Goal: Information Seeking & Learning: Learn about a topic

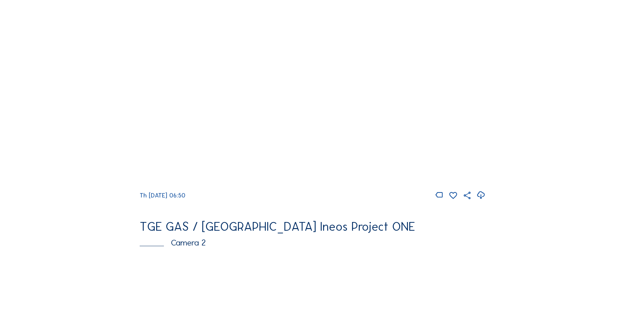
scroll to position [168, 0]
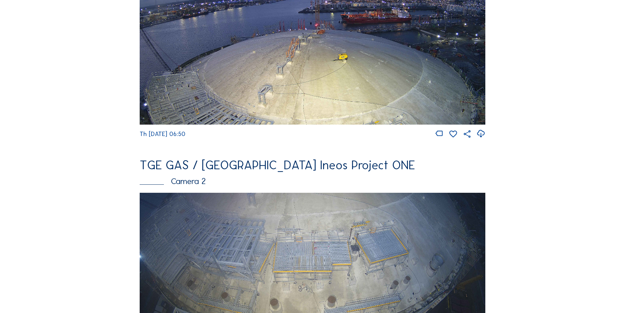
drag, startPoint x: 86, startPoint y: 154, endPoint x: 90, endPoint y: 152, distance: 4.6
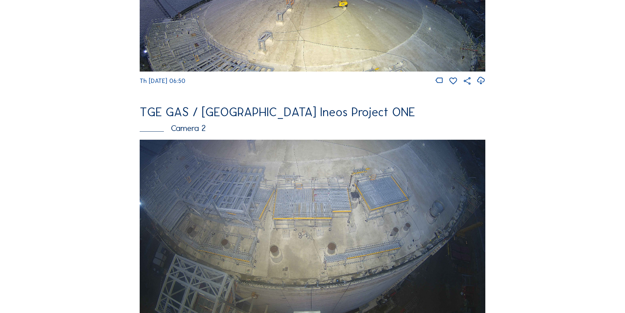
scroll to position [336, 0]
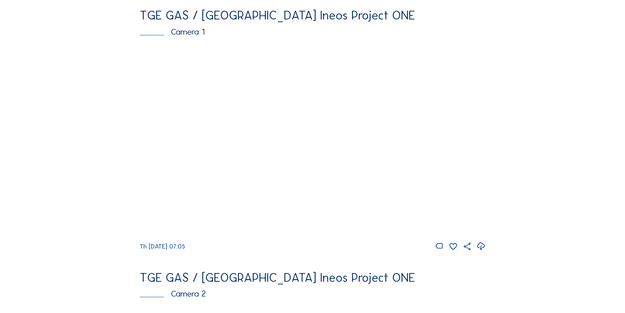
scroll to position [67, 0]
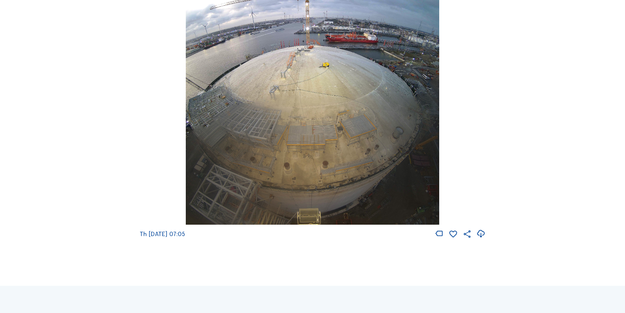
scroll to position [942, 0]
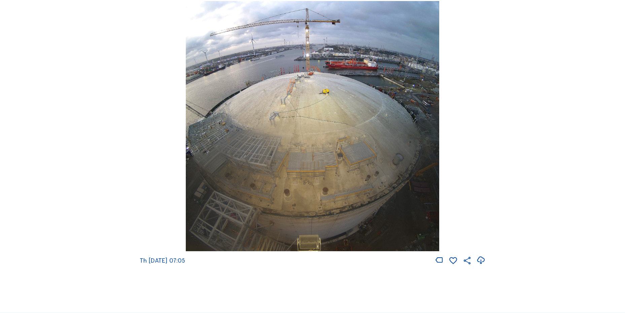
click at [155, 45] on div "Th 11 Sep 2025 07:05" at bounding box center [312, 133] width 345 height 265
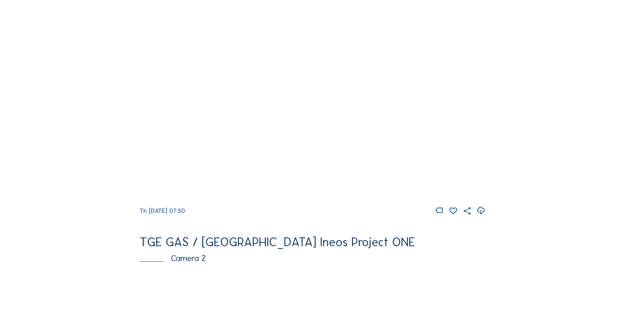
scroll to position [101, 0]
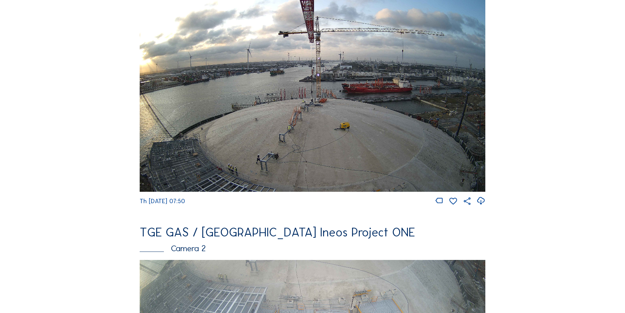
click at [484, 204] on icon at bounding box center [480, 201] width 9 height 11
drag, startPoint x: 102, startPoint y: 92, endPoint x: 97, endPoint y: 91, distance: 4.8
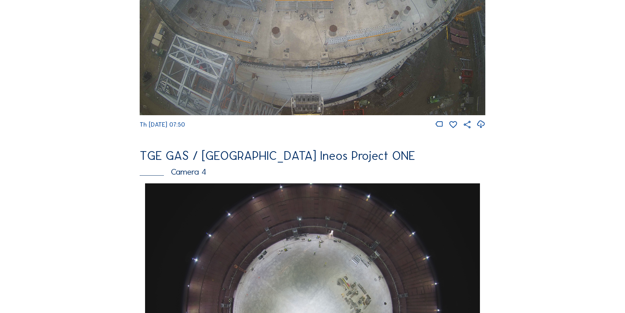
scroll to position [505, 0]
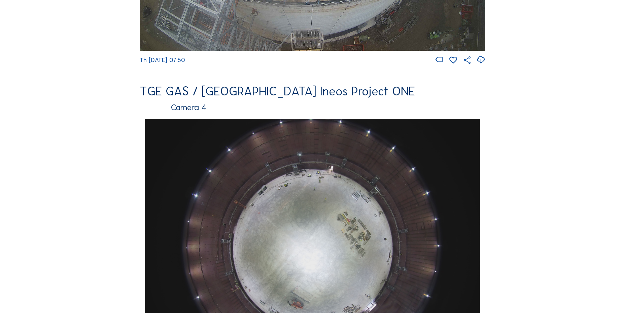
click at [218, 208] on img at bounding box center [312, 244] width 334 height 251
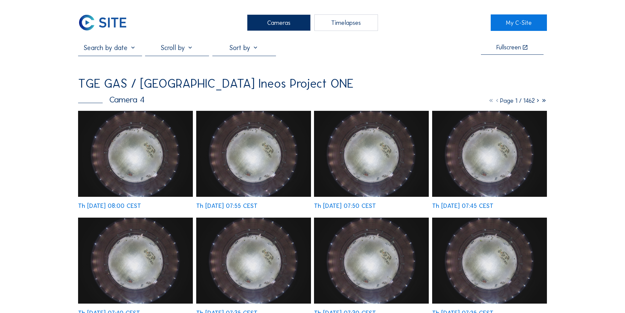
click at [185, 46] on div at bounding box center [177, 50] width 64 height 12
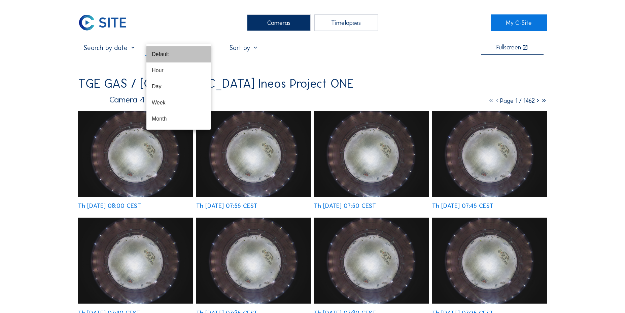
click at [187, 47] on div "Default" at bounding box center [178, 54] width 53 height 14
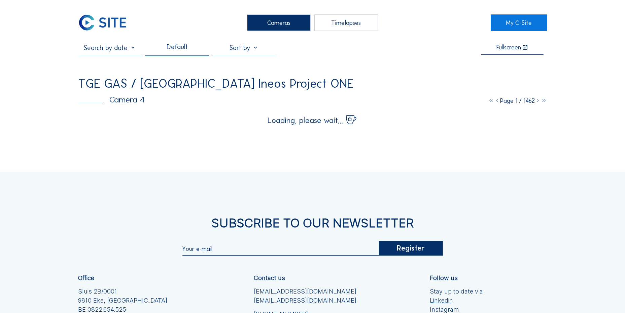
click at [259, 50] on div at bounding box center [244, 50] width 64 height 12
click at [259, 50] on div "Date ascending" at bounding box center [245, 54] width 53 height 14
click at [103, 49] on input "text" at bounding box center [110, 48] width 64 height 8
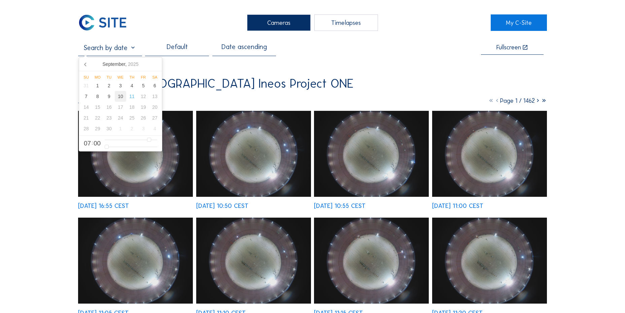
click at [118, 98] on div "10" at bounding box center [120, 96] width 11 height 11
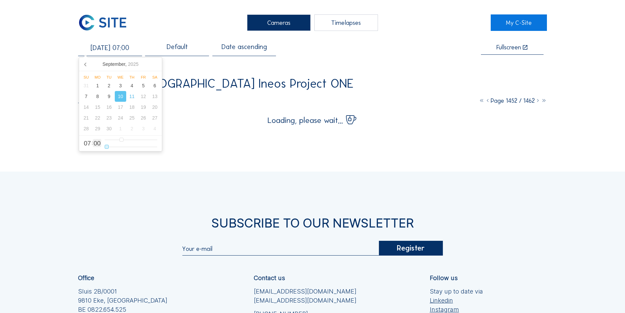
type input "10/09/2025 07:02"
type input "2"
type input "10/09/2025 07:03"
type input "3"
type input "10/09/2025 07:05"
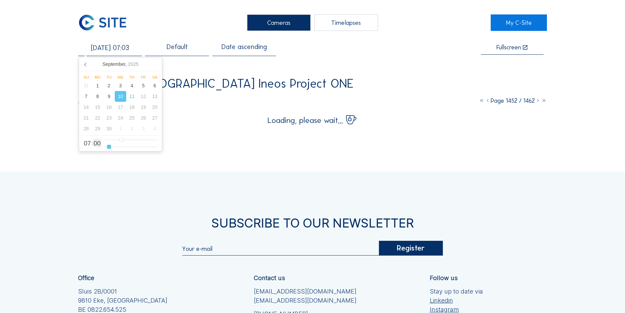
type input "5"
type input "10/09/2025 07:07"
type input "7"
type input "10/09/2025 07:09"
type input "9"
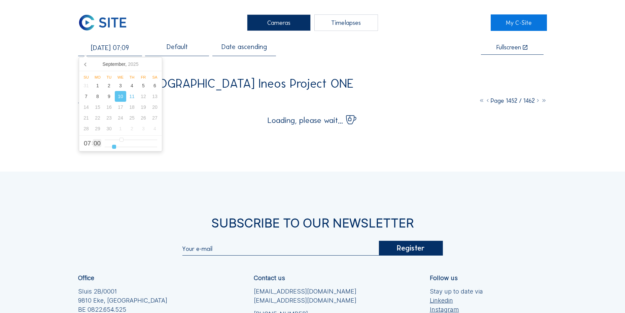
type input "10/09/2025 07:11"
type input "11"
type input "10/09/2025 07:12"
type input "12"
type input "10/09/2025 07:14"
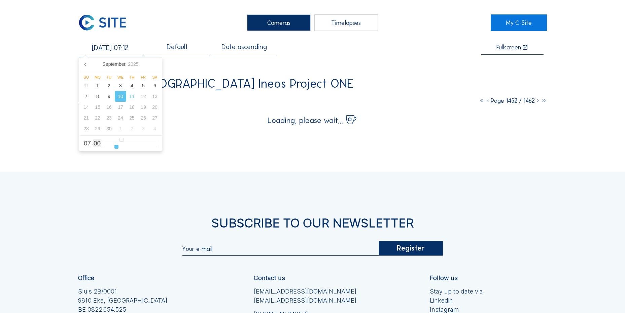
type input "14"
type input "10/09/2025 07:16"
type input "16"
type input "10/09/2025 07:21"
type input "21"
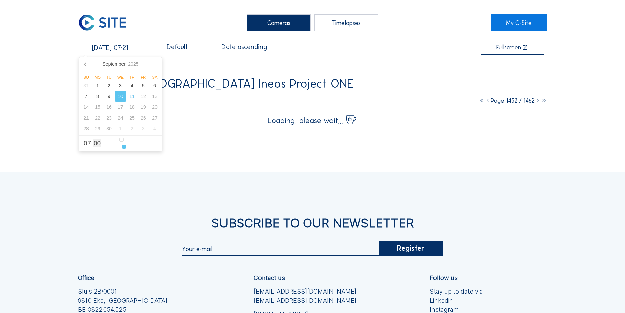
type input "10/09/2025 07:25"
type input "25"
type input "10/09/2025 07:27"
type input "27"
type input "10/09/2025 07:28"
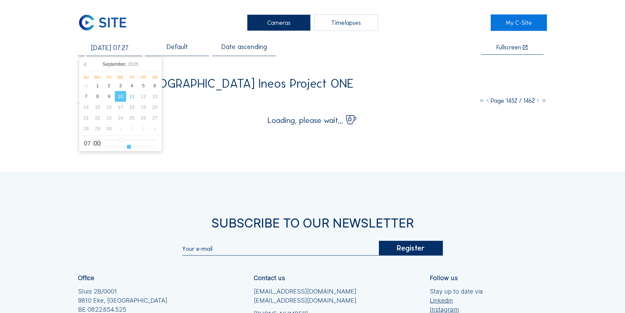
type input "28"
type input "10/09/2025 07:29"
type input "29"
type input "10/09/2025 07:30"
type input "30"
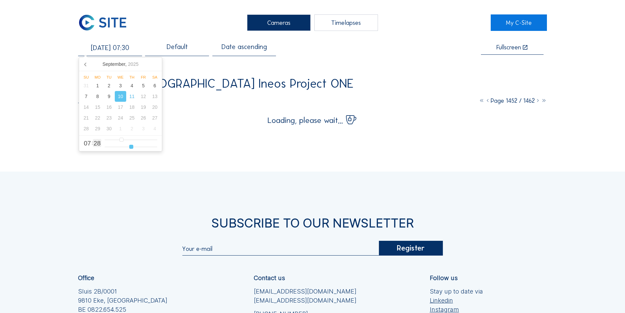
type input "10/09/2025 07:32"
type input "32"
type input "10/09/2025 07:33"
type input "33"
type input "10/09/2025 07:34"
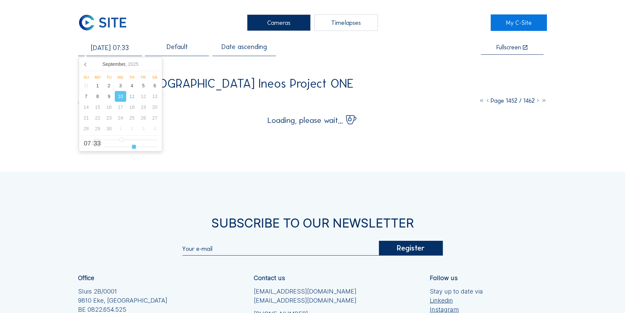
type input "34"
type input "10/09/2025 07:35"
type input "35"
type input "10/09/2025 07:37"
type input "37"
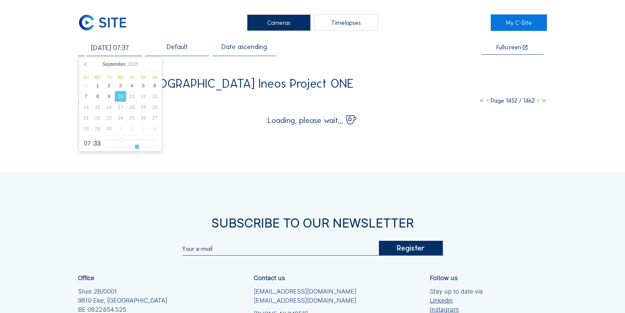
type input "10/09/2025 07:39"
type input "39"
type input "10/09/2025 07:40"
type input "40"
type input "10/09/2025 07:41"
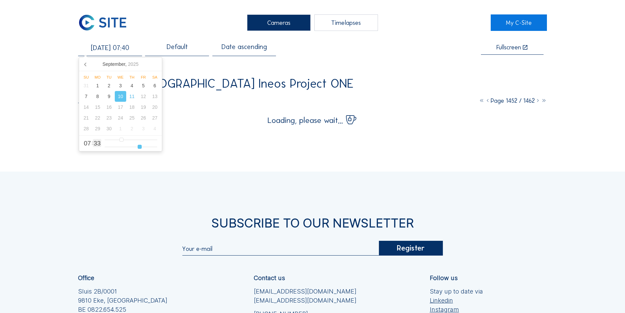
type input "41"
type input "10/09/2025 07:42"
drag, startPoint x: 108, startPoint y: 146, endPoint x: 133, endPoint y: 143, distance: 25.1
type input "42"
click at [141, 150] on input "range" at bounding box center [131, 147] width 52 height 6
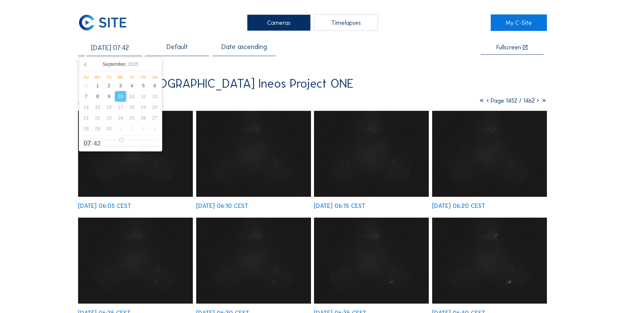
type input "10/09/2025 08:42"
type input "8"
type input "10/09/2025 14:42"
type input "14"
type input "10/09/2025 16:42"
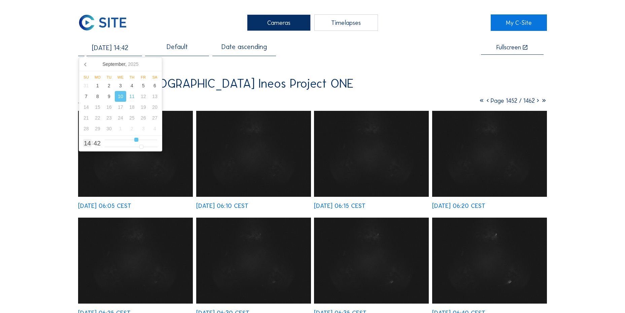
type input "16"
type input "10/09/2025 17:42"
type input "17"
type input "10/09/2025 16:42"
type input "16"
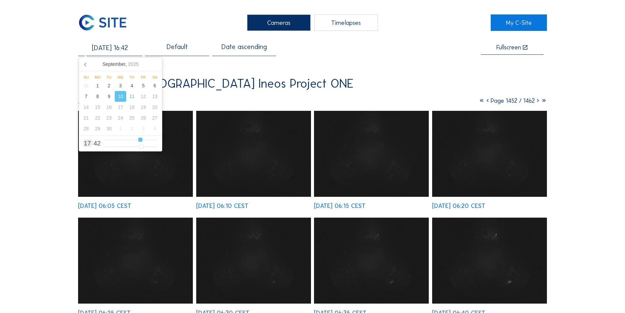
type input "10/09/2025 15:42"
type input "15"
type input "10/09/2025 14:42"
drag, startPoint x: 122, startPoint y: 140, endPoint x: 136, endPoint y: 138, distance: 13.5
type input "14"
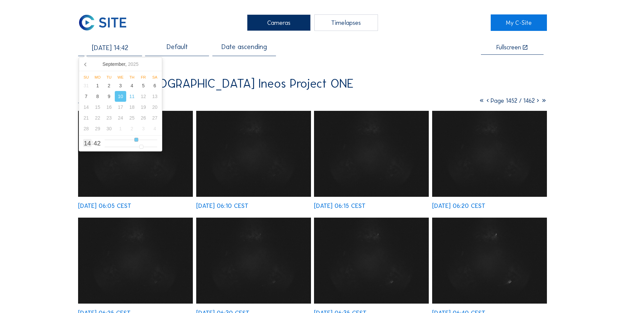
click at [136, 138] on input "range" at bounding box center [131, 140] width 52 height 6
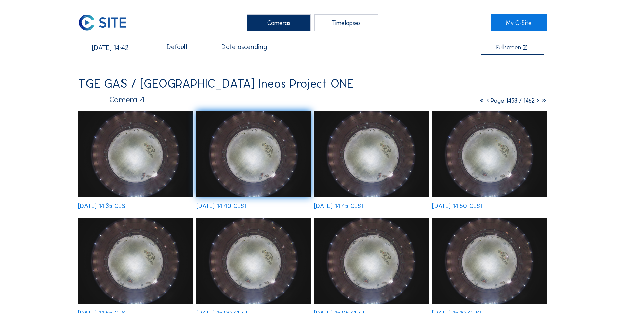
click at [136, 155] on img at bounding box center [135, 154] width 115 height 86
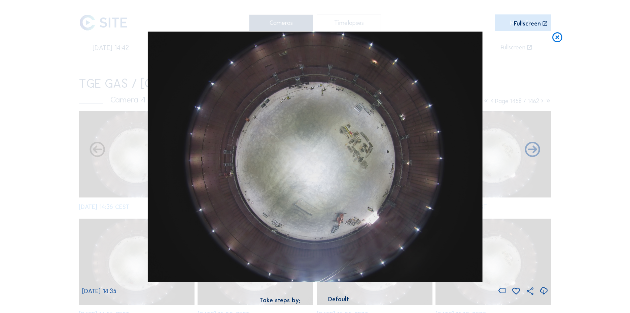
drag, startPoint x: 558, startPoint y: 41, endPoint x: 467, endPoint y: 44, distance: 91.2
click at [558, 40] on icon at bounding box center [557, 38] width 12 height 12
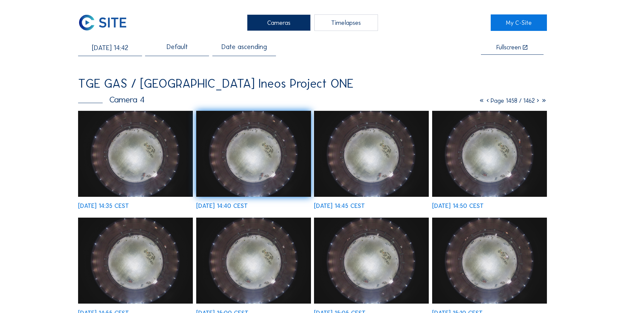
click at [115, 24] on img at bounding box center [102, 22] width 49 height 16
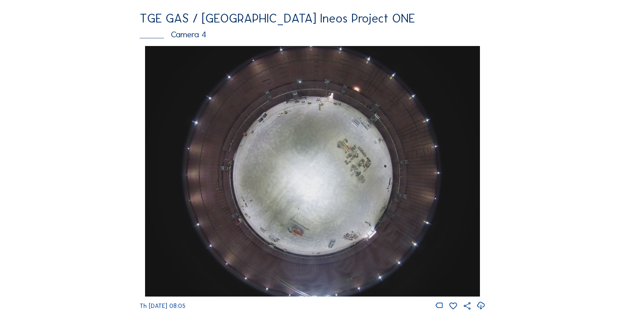
scroll to position [740, 0]
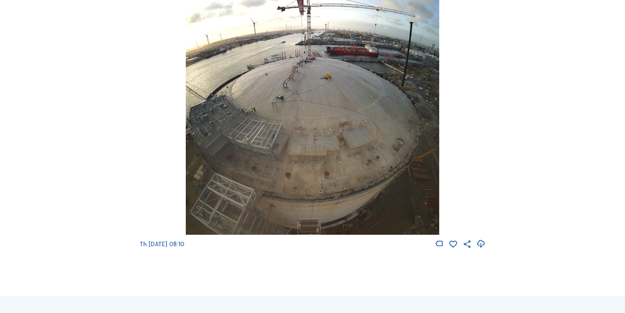
scroll to position [942, 0]
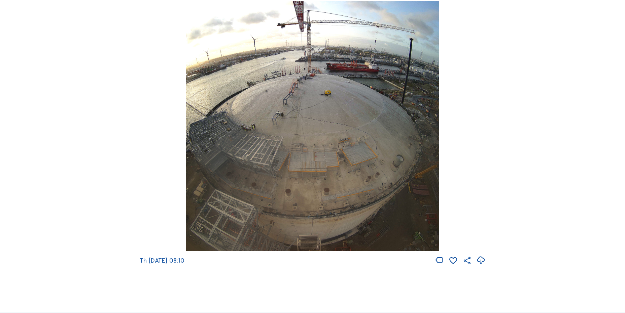
click at [483, 266] on icon at bounding box center [480, 260] width 9 height 11
drag, startPoint x: 32, startPoint y: 195, endPoint x: 38, endPoint y: 184, distance: 12.3
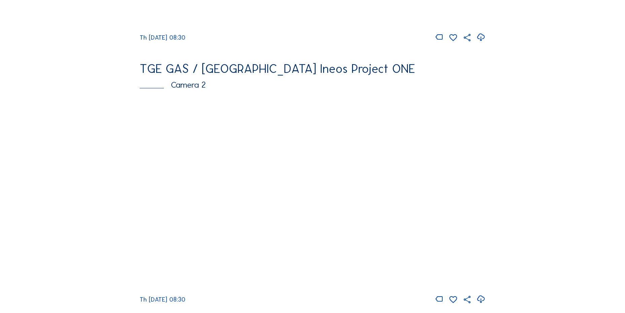
scroll to position [370, 0]
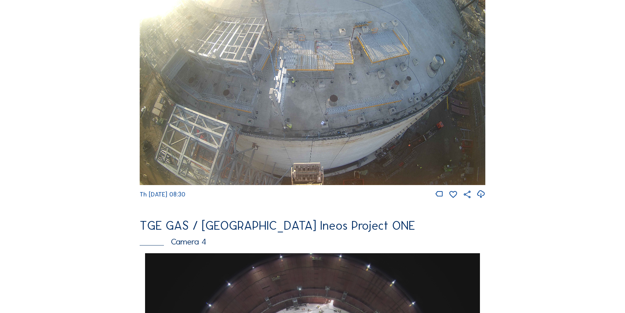
click at [484, 199] on icon at bounding box center [480, 194] width 9 height 11
click at [81, 146] on div "Feed Photo Show Map Search Fullscreen TGE GAS / [GEOGRAPHIC_DATA] Ineos Project…" at bounding box center [312, 256] width 469 height 1164
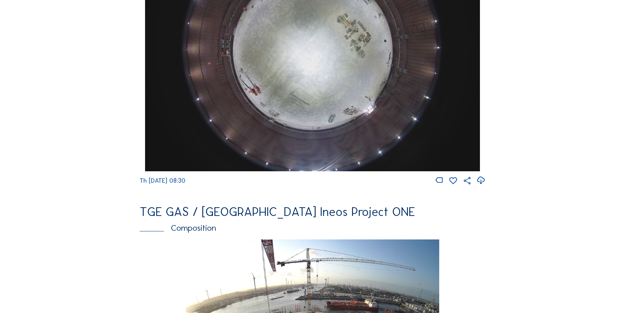
scroll to position [673, 0]
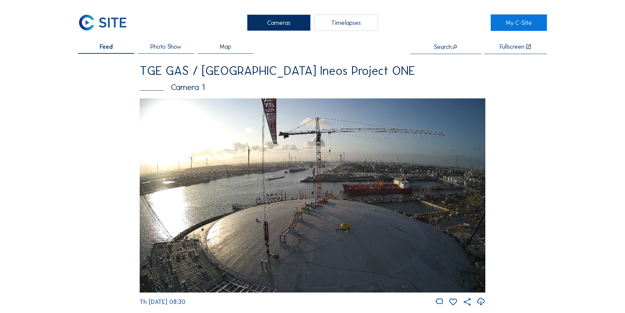
scroll to position [673, 0]
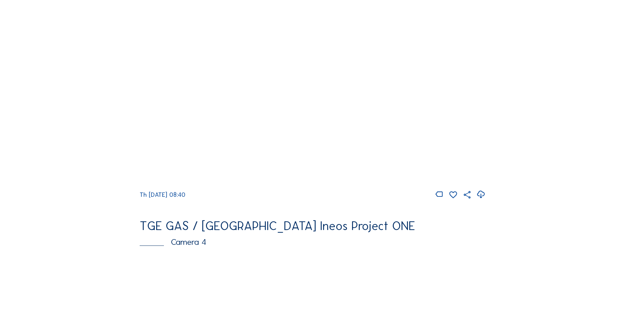
scroll to position [370, 0]
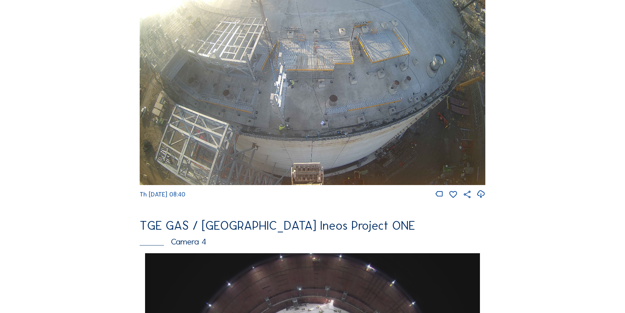
click at [480, 197] on icon at bounding box center [480, 194] width 9 height 11
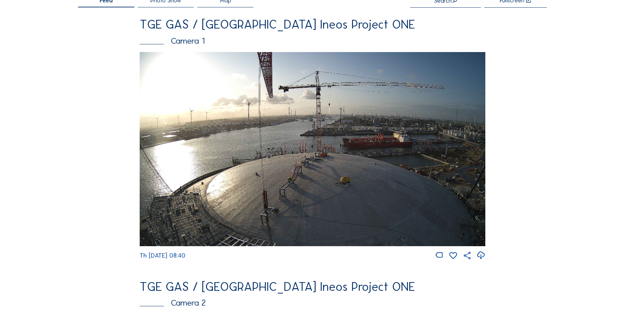
scroll to position [34, 0]
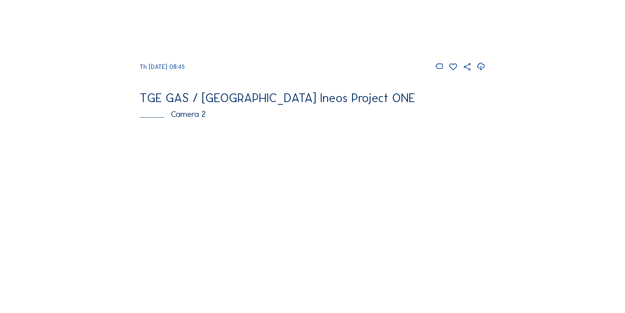
scroll to position [67, 0]
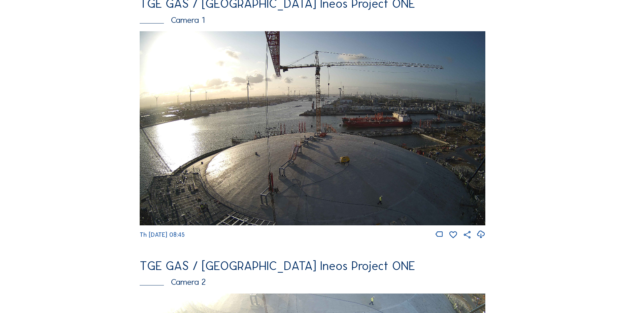
click at [485, 239] on icon at bounding box center [480, 234] width 9 height 11
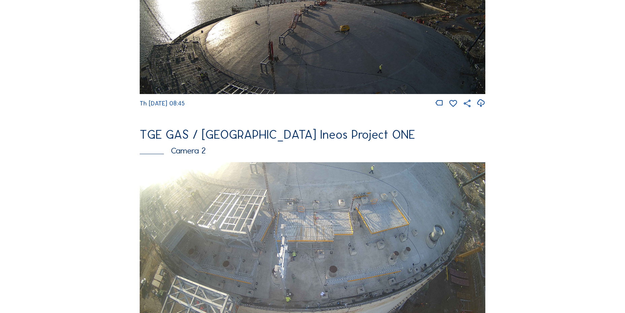
scroll to position [269, 0]
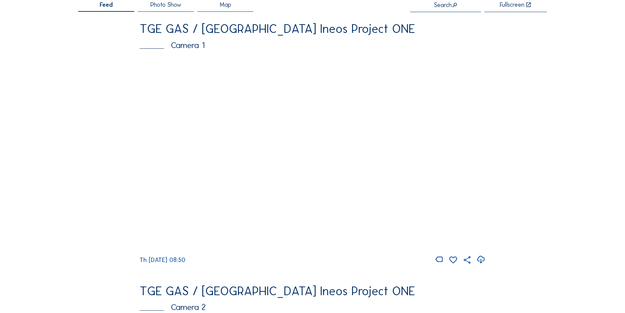
scroll to position [101, 0]
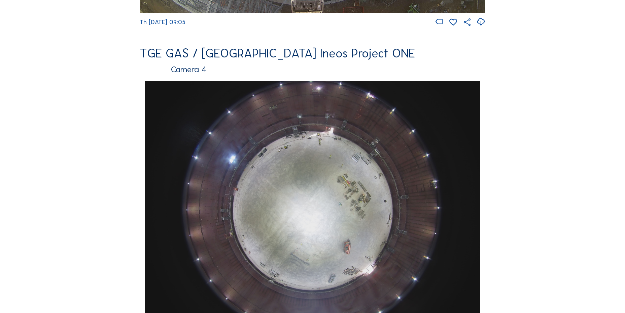
scroll to position [605, 0]
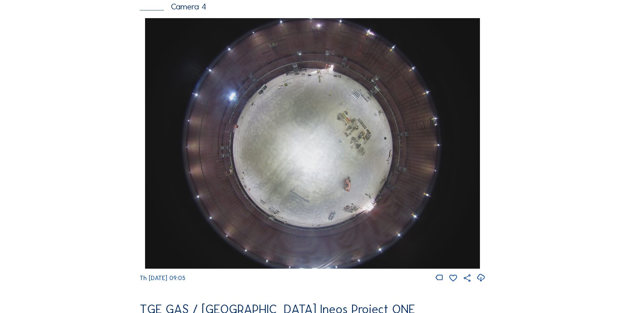
drag, startPoint x: 70, startPoint y: 161, endPoint x: 65, endPoint y: 155, distance: 7.4
click at [70, 160] on div "Cameras Timelapses My C-Site Feed Photo Show Map Search Fullscreen TGE GAS / [G…" at bounding box center [312, 146] width 625 height 1503
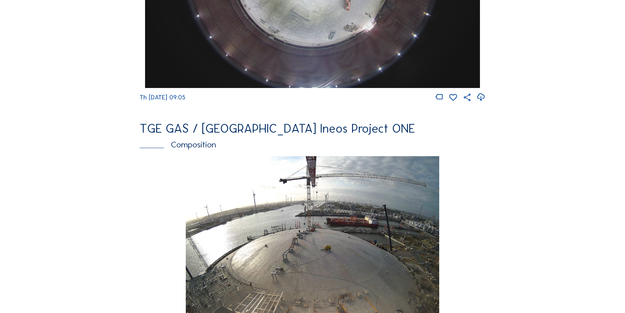
scroll to position [807, 0]
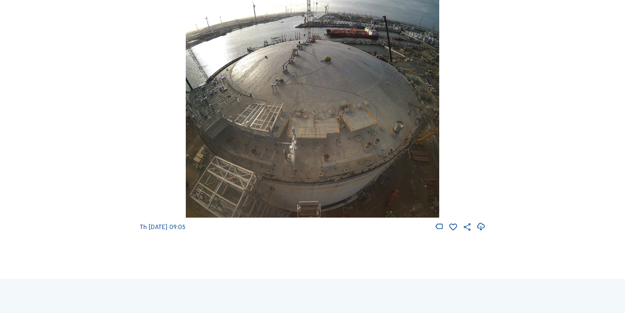
scroll to position [1043, 0]
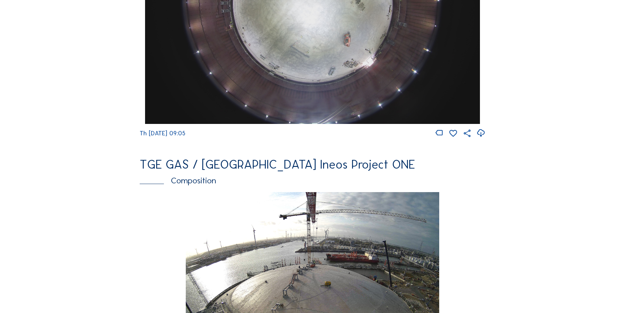
scroll to position [673, 0]
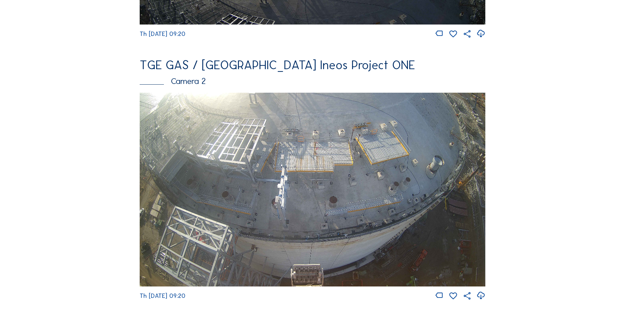
scroll to position [269, 0]
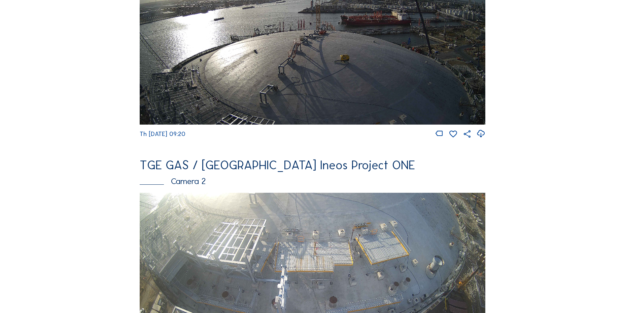
scroll to position [135, 0]
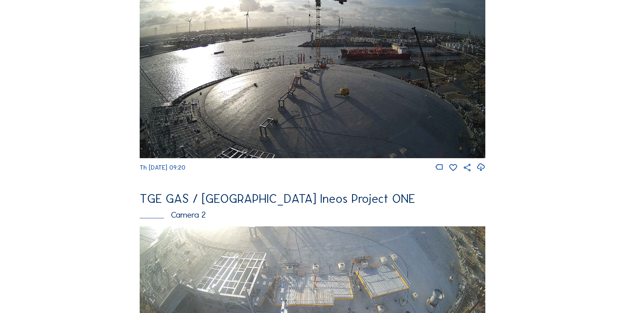
click at [482, 171] on icon at bounding box center [480, 167] width 9 height 11
drag, startPoint x: 118, startPoint y: 85, endPoint x: 64, endPoint y: 85, distance: 53.5
drag, startPoint x: 65, startPoint y: 82, endPoint x: 71, endPoint y: 93, distance: 12.3
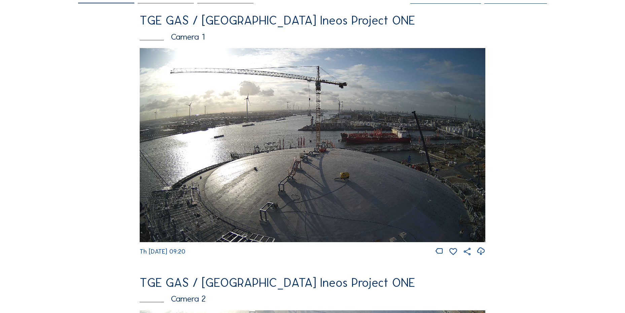
scroll to position [101, 0]
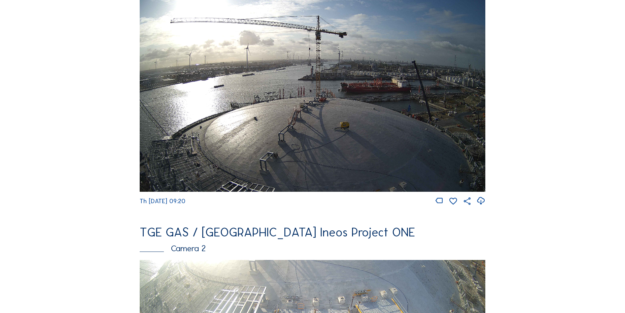
click at [485, 205] on icon at bounding box center [480, 201] width 9 height 11
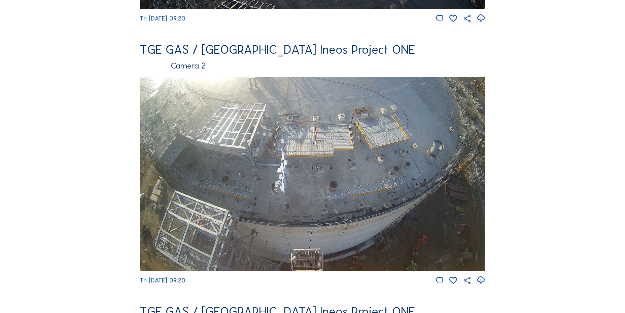
scroll to position [336, 0]
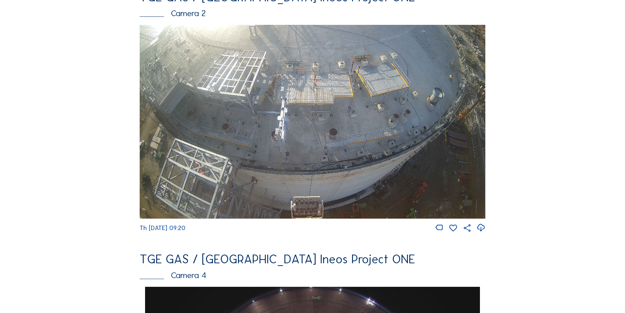
drag, startPoint x: 115, startPoint y: 122, endPoint x: 111, endPoint y: 114, distance: 8.4
click at [115, 122] on div "Feed Photo Show Map Search Fullscreen TGE GAS / Antwerpen Ineos Project ONE Cam…" at bounding box center [312, 289] width 469 height 1164
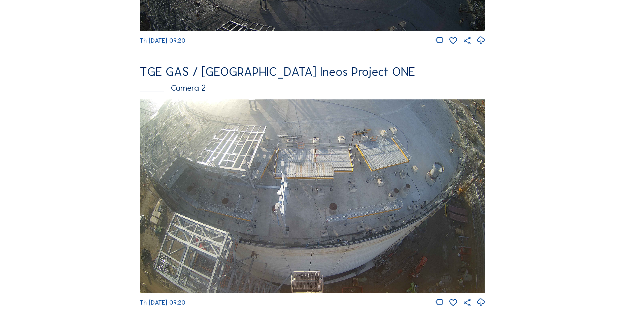
scroll to position [303, 0]
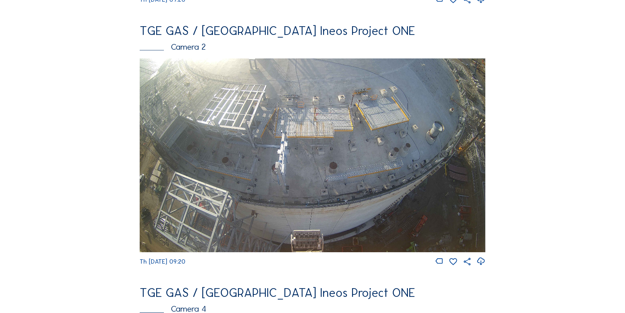
click at [281, 163] on img at bounding box center [312, 156] width 345 height 194
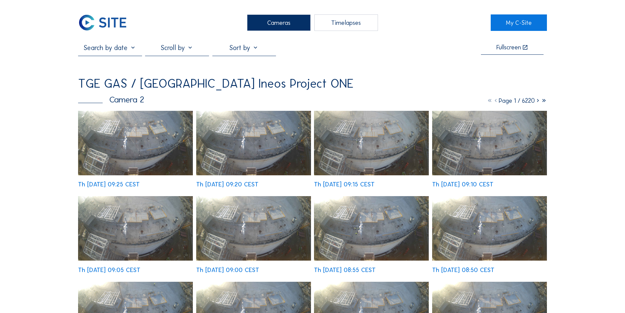
click at [137, 132] on div "Th 11 Sep 2025 09:25 CEST" at bounding box center [135, 149] width 115 height 77
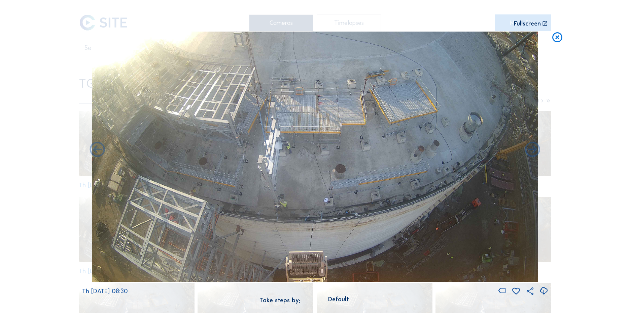
click at [556, 37] on icon at bounding box center [557, 38] width 12 height 12
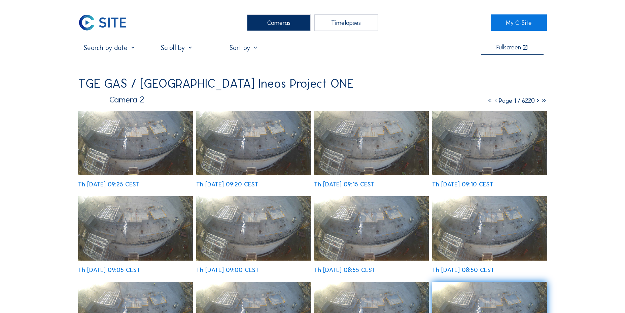
drag, startPoint x: 119, startPoint y: 21, endPoint x: 118, endPoint y: 27, distance: 6.4
click at [119, 21] on img at bounding box center [102, 22] width 49 height 16
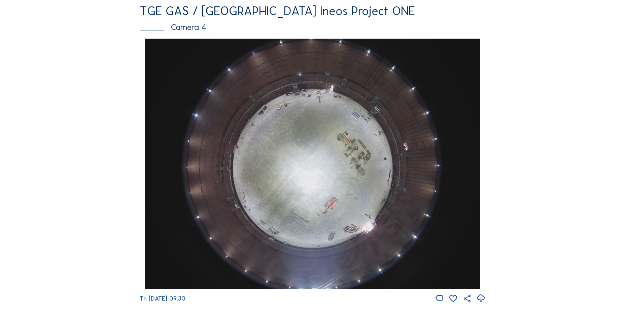
scroll to position [572, 0]
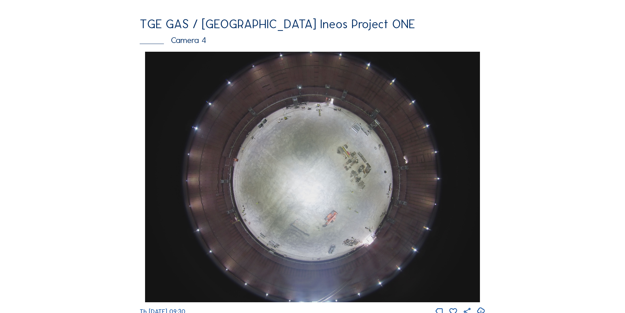
click at [286, 206] on img at bounding box center [312, 177] width 334 height 251
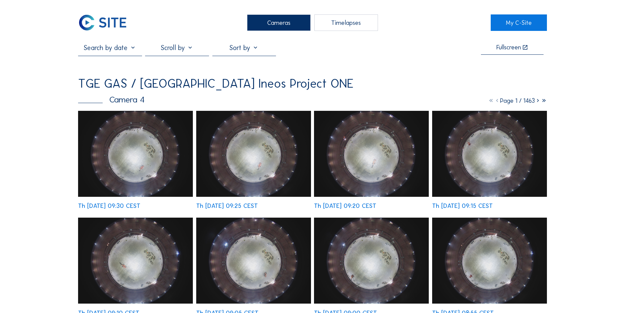
click at [136, 126] on img at bounding box center [135, 154] width 115 height 86
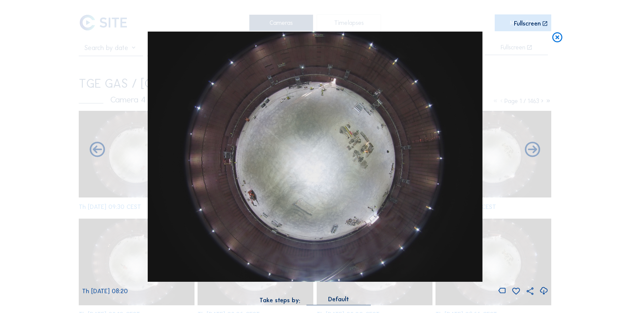
click at [543, 292] on icon at bounding box center [543, 291] width 9 height 11
click at [42, 155] on div "Scroll to travel through time | Press 'Alt' Button + Scroll to Zoom | Click and…" at bounding box center [315, 156] width 630 height 313
click at [552, 37] on icon at bounding box center [557, 38] width 12 height 12
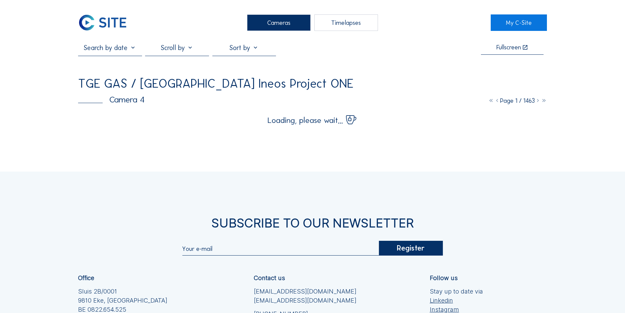
click at [111, 29] on img at bounding box center [102, 22] width 49 height 16
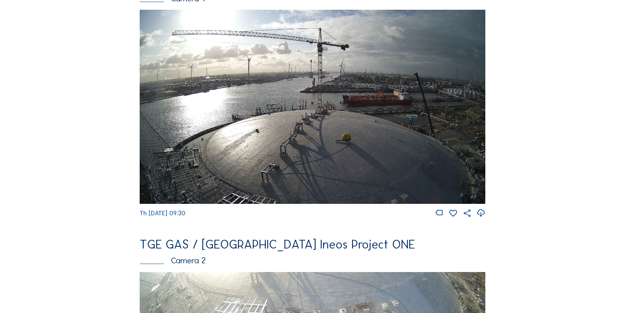
scroll to position [101, 0]
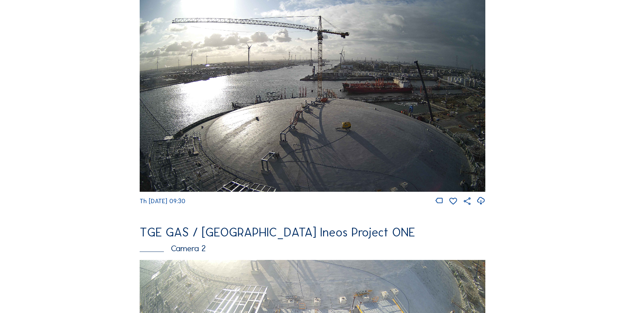
drag, startPoint x: 481, startPoint y: 204, endPoint x: 473, endPoint y: 201, distance: 8.5
click at [482, 203] on icon at bounding box center [480, 201] width 9 height 11
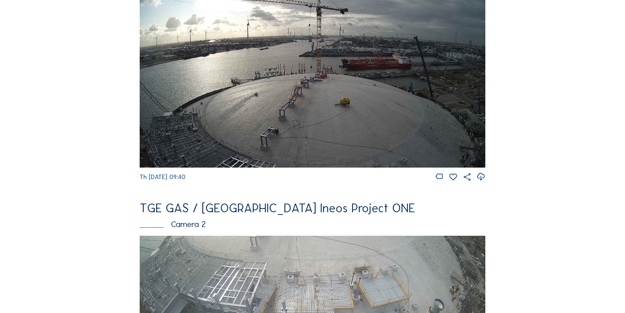
scroll to position [67, 0]
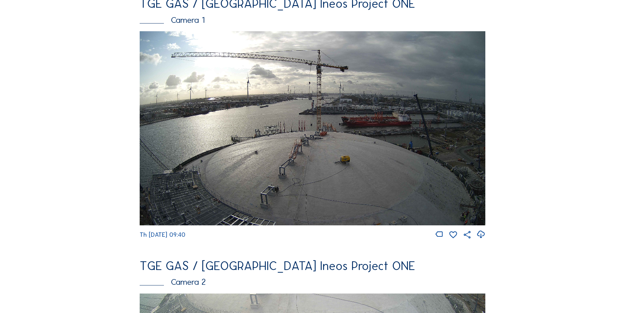
click at [480, 235] on icon at bounding box center [480, 234] width 9 height 11
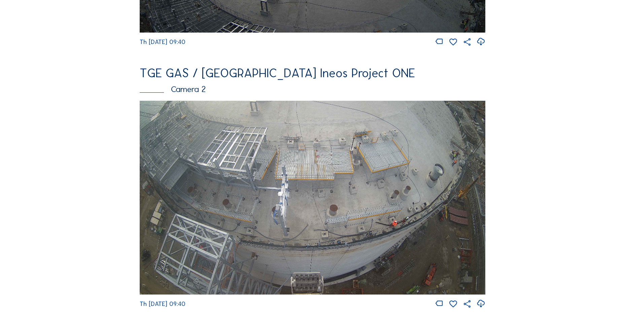
scroll to position [336, 0]
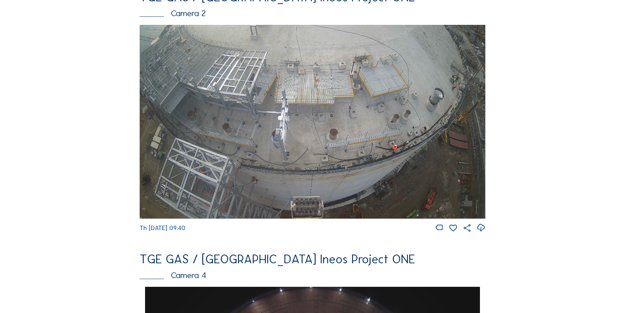
click at [118, 170] on div "Feed Photo Show Map Search Fullscreen TGE GAS / [GEOGRAPHIC_DATA] Ineos Project…" at bounding box center [312, 289] width 469 height 1164
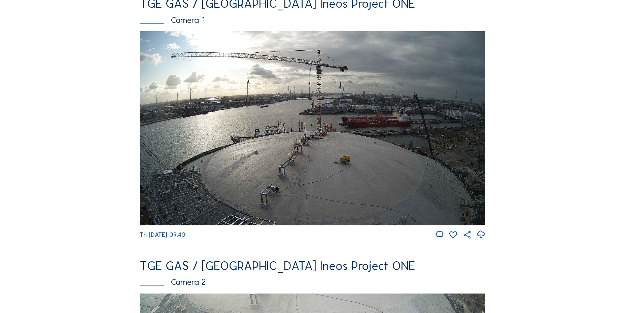
scroll to position [0, 0]
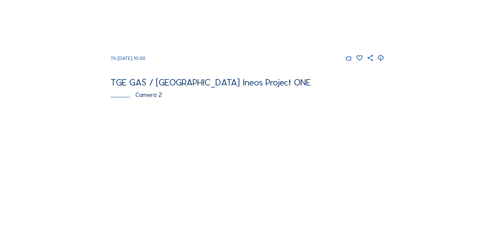
scroll to position [101, 0]
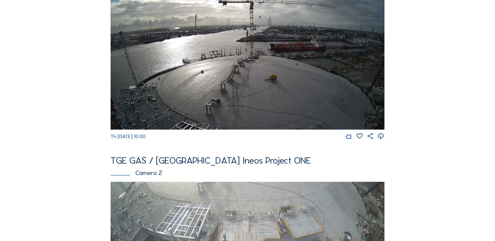
click at [382, 140] on icon at bounding box center [381, 136] width 7 height 9
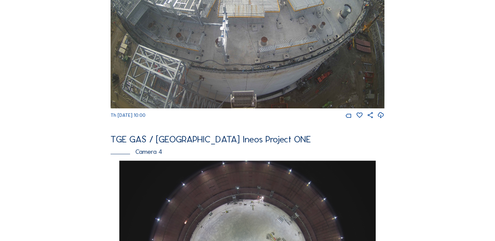
scroll to position [235, 0]
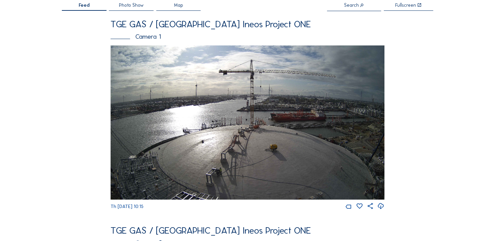
scroll to position [67, 0]
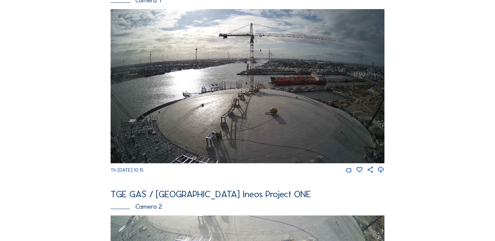
click at [382, 170] on icon at bounding box center [381, 169] width 7 height 9
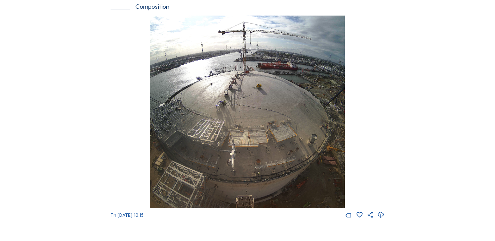
scroll to position [807, 0]
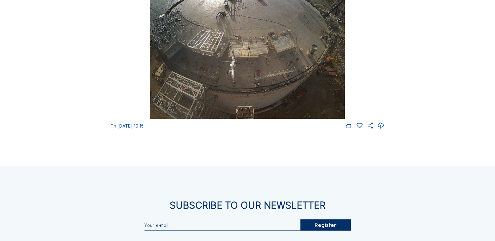
click at [382, 130] on icon at bounding box center [381, 125] width 7 height 9
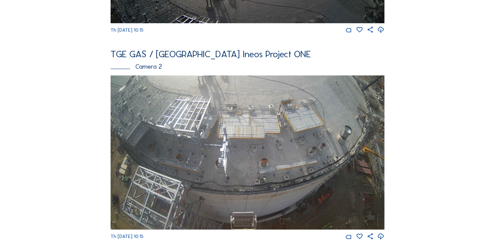
scroll to position [135, 0]
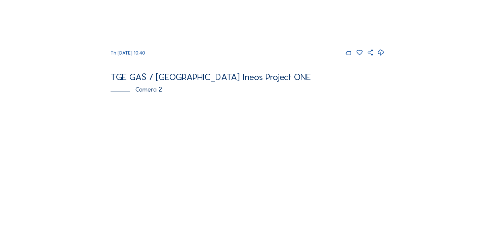
scroll to position [67, 0]
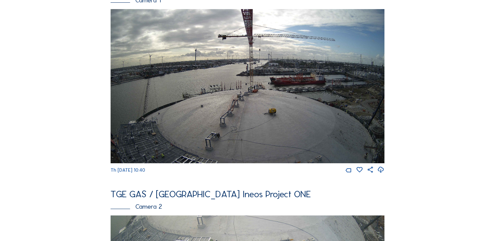
click at [382, 173] on icon at bounding box center [381, 169] width 7 height 9
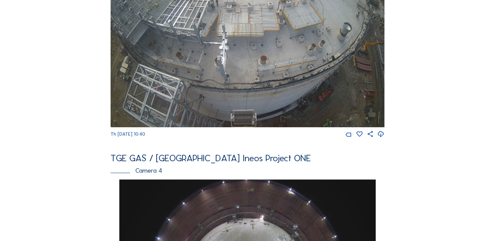
scroll to position [303, 0]
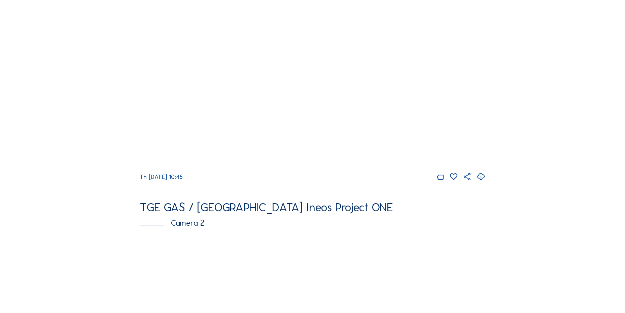
scroll to position [101, 0]
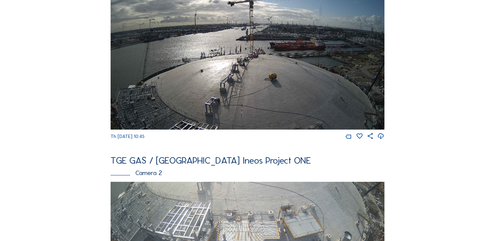
click at [383, 138] on icon at bounding box center [381, 136] width 7 height 9
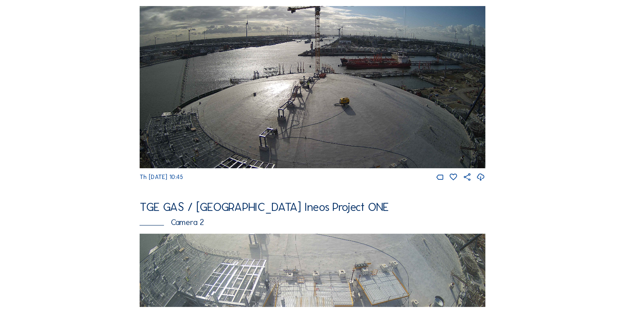
scroll to position [100, 0]
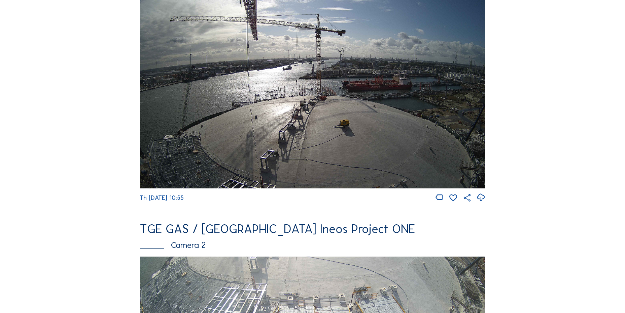
scroll to position [135, 0]
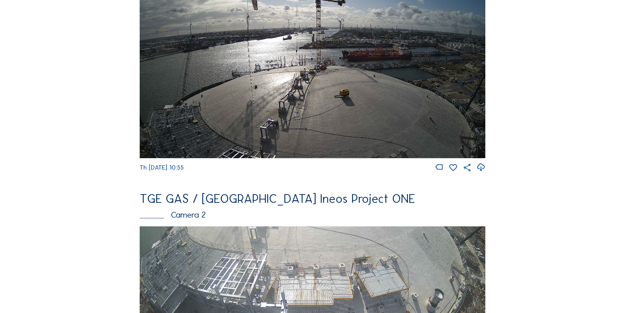
click at [483, 169] on icon at bounding box center [480, 167] width 9 height 11
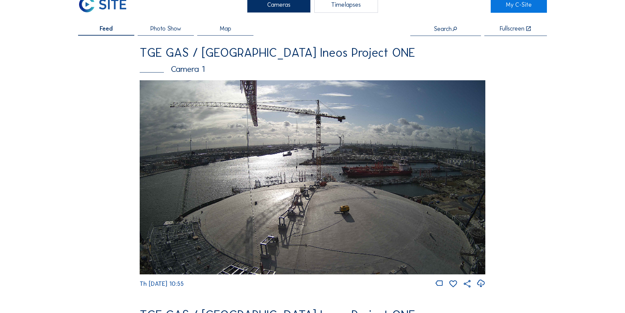
scroll to position [0, 0]
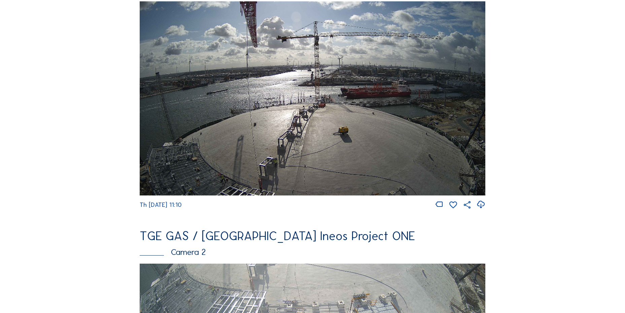
scroll to position [101, 0]
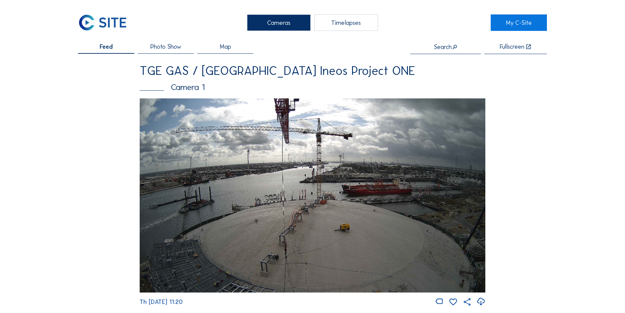
drag, startPoint x: 43, startPoint y: 200, endPoint x: 87, endPoint y: 164, distance: 57.4
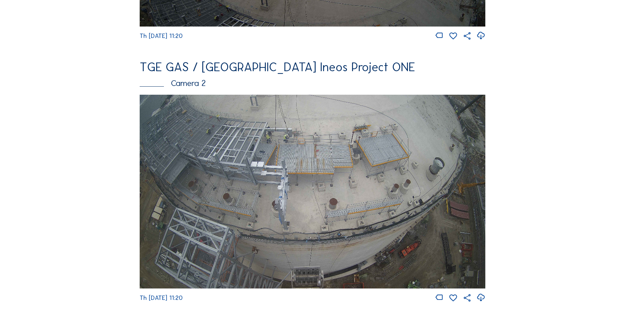
scroll to position [269, 0]
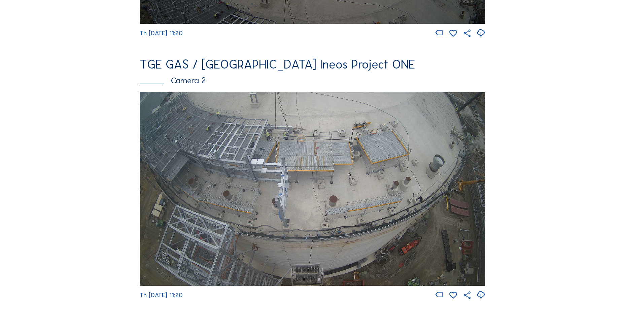
click at [482, 298] on icon at bounding box center [480, 295] width 9 height 11
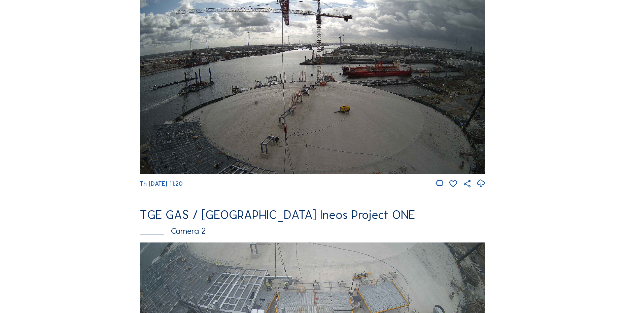
scroll to position [101, 0]
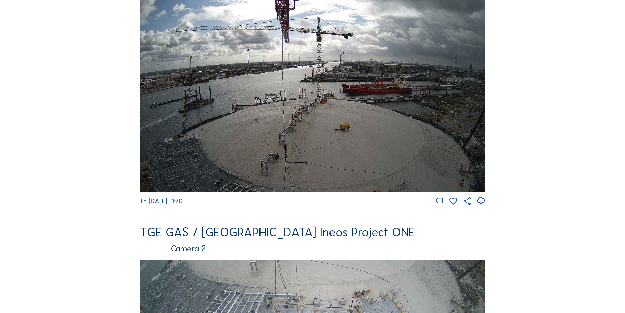
click at [478, 201] on icon at bounding box center [480, 201] width 9 height 11
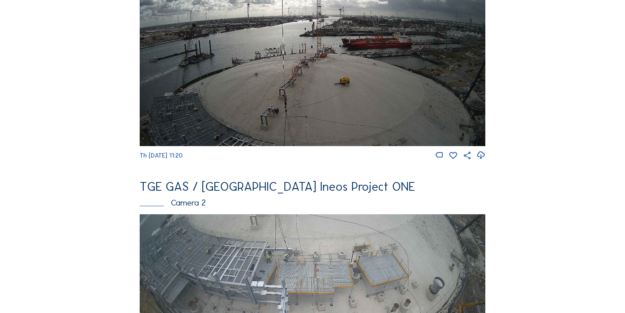
scroll to position [67, 0]
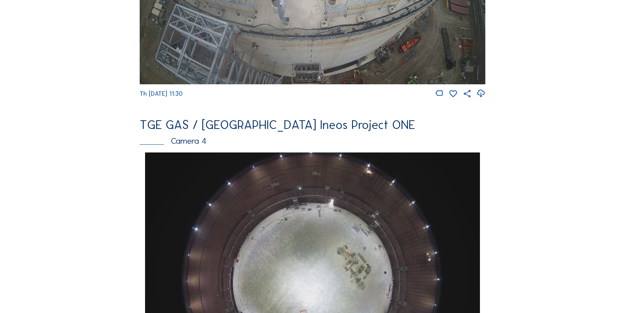
scroll to position [336, 0]
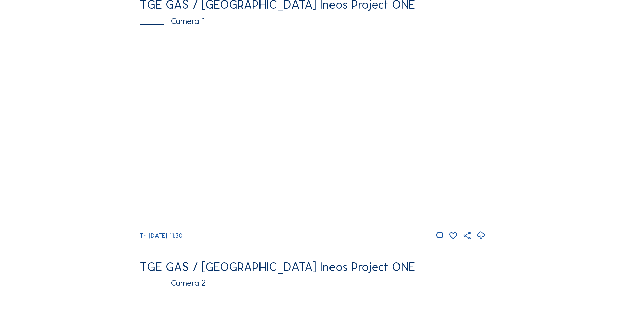
scroll to position [66, 0]
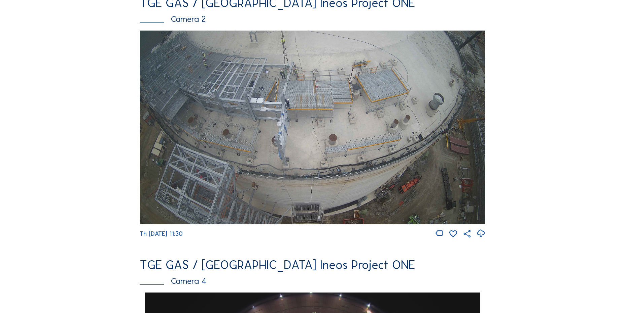
scroll to position [335, 0]
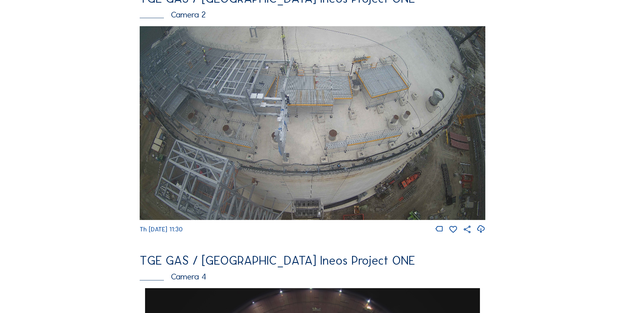
click at [481, 233] on icon at bounding box center [480, 229] width 9 height 11
click at [96, 165] on div "Feed Photo Show Map Search Fullscreen TGE GAS / [GEOGRAPHIC_DATA] Ineos Project…" at bounding box center [312, 291] width 469 height 1164
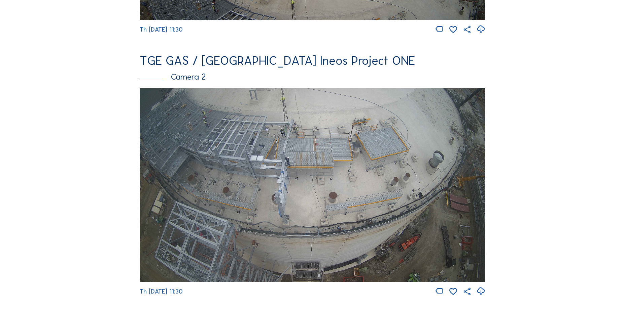
scroll to position [234, 0]
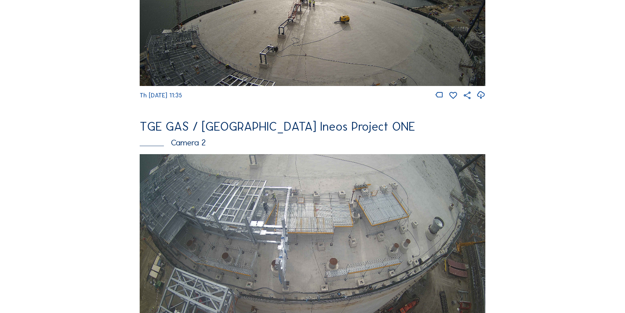
scroll to position [269, 0]
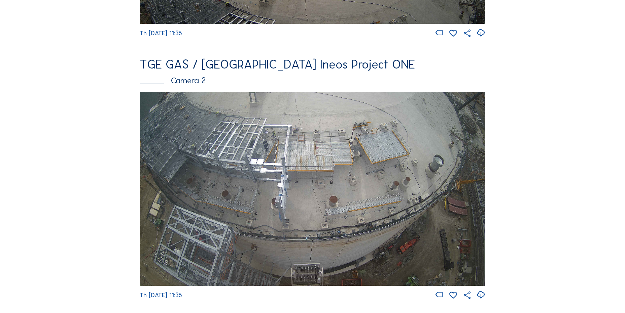
drag, startPoint x: 60, startPoint y: 85, endPoint x: 61, endPoint y: 90, distance: 5.6
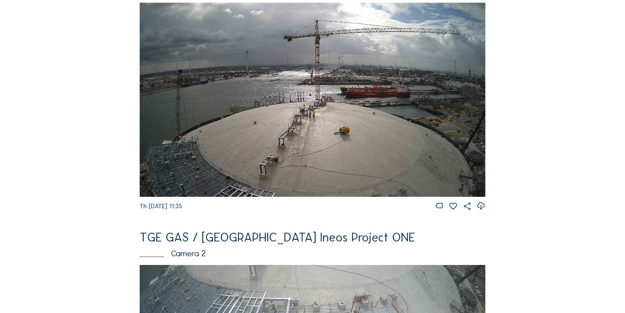
scroll to position [67, 0]
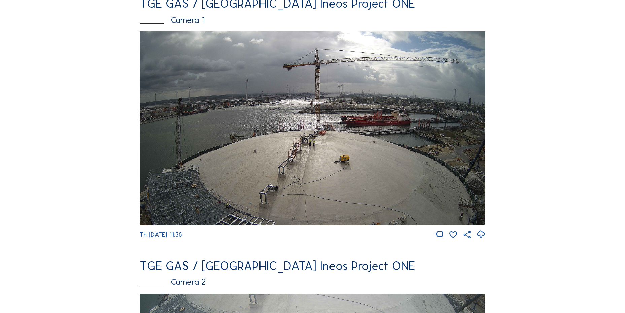
click at [484, 233] on icon at bounding box center [480, 234] width 9 height 11
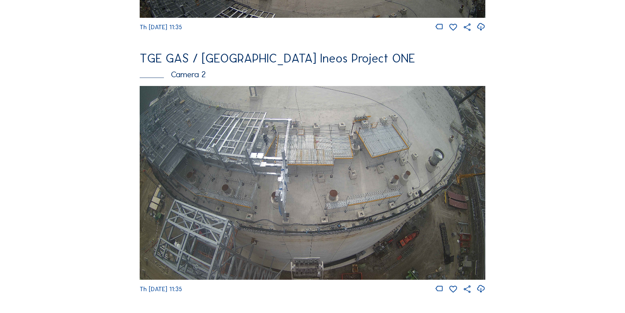
scroll to position [336, 0]
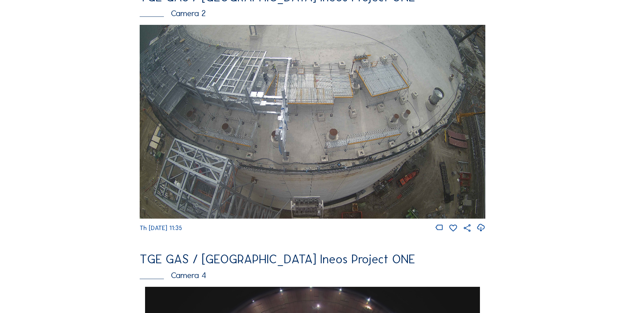
click at [480, 233] on icon at bounding box center [480, 228] width 9 height 11
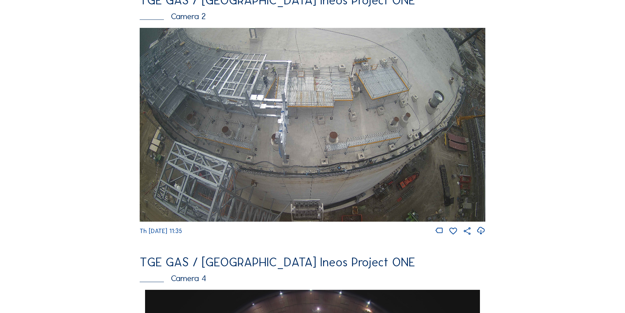
scroll to position [335, 0]
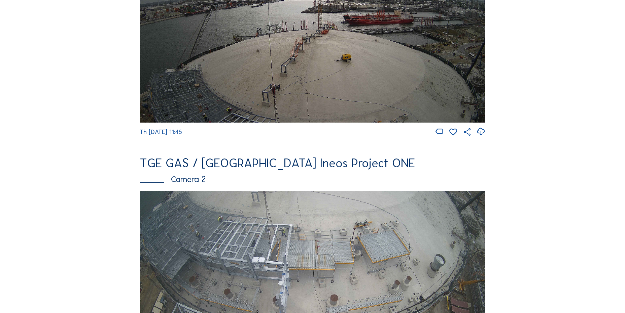
scroll to position [336, 0]
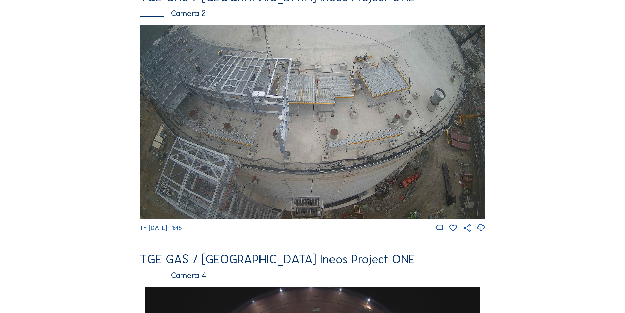
click at [483, 231] on icon at bounding box center [480, 228] width 9 height 11
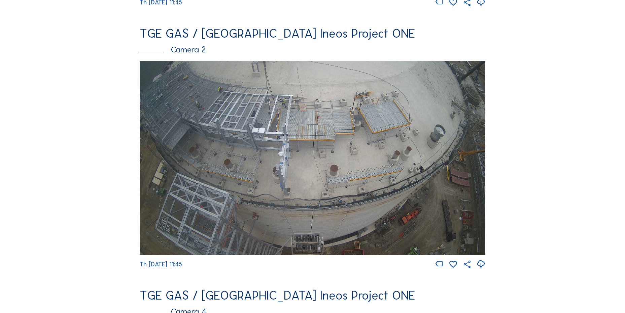
scroll to position [267, 0]
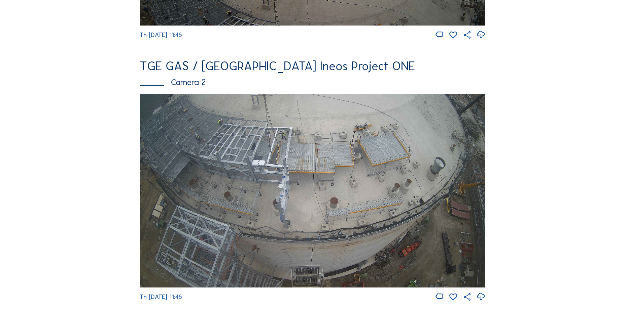
click at [226, 183] on img at bounding box center [312, 191] width 345 height 194
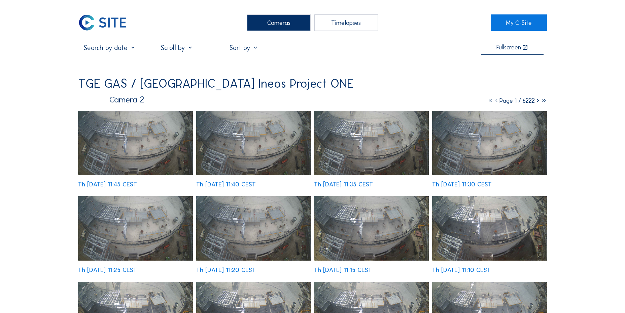
click at [125, 130] on img at bounding box center [135, 143] width 115 height 65
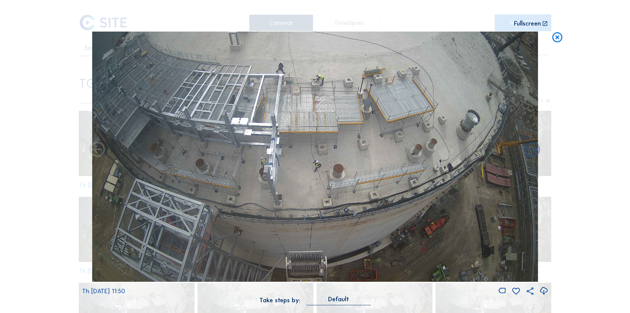
click at [555, 41] on icon at bounding box center [557, 38] width 12 height 12
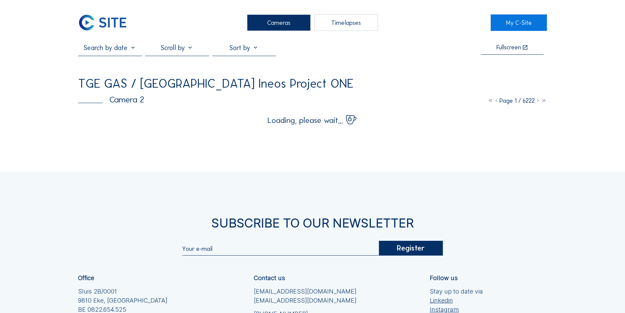
click at [94, 19] on img at bounding box center [102, 22] width 49 height 16
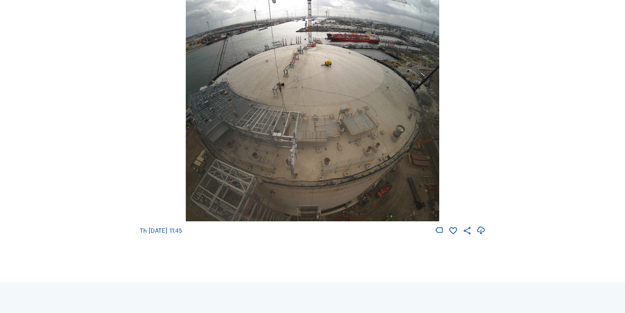
scroll to position [974, 0]
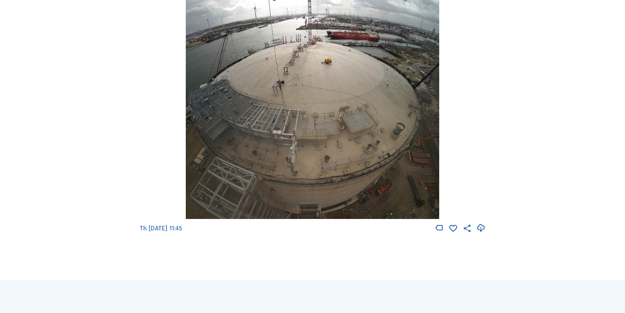
click at [483, 234] on icon at bounding box center [480, 228] width 9 height 11
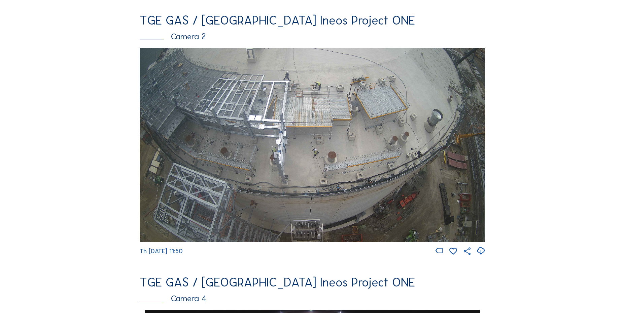
scroll to position [301, 0]
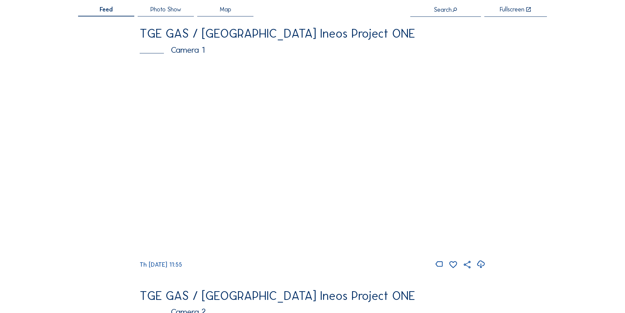
scroll to position [101, 0]
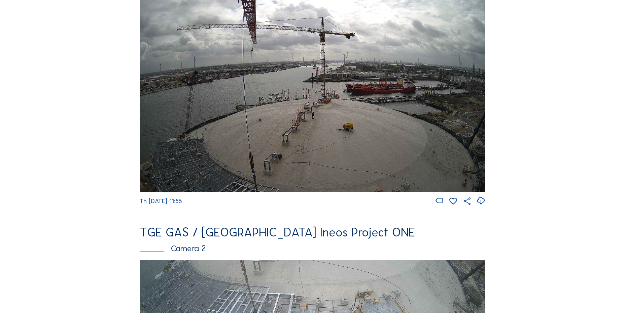
click at [485, 203] on icon at bounding box center [480, 201] width 9 height 11
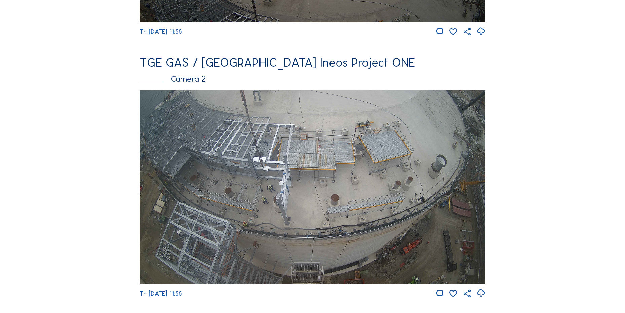
scroll to position [303, 0]
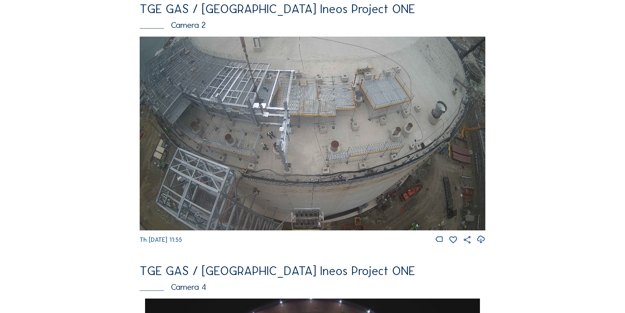
scroll to position [336, 0]
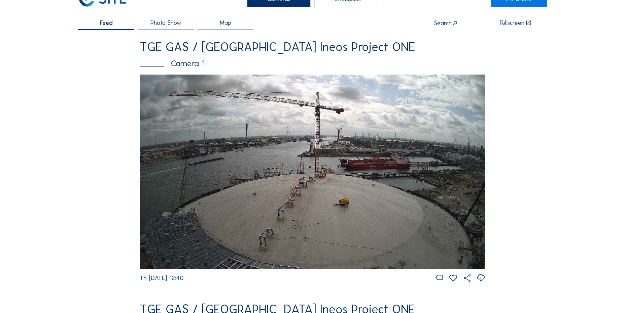
scroll to position [34, 0]
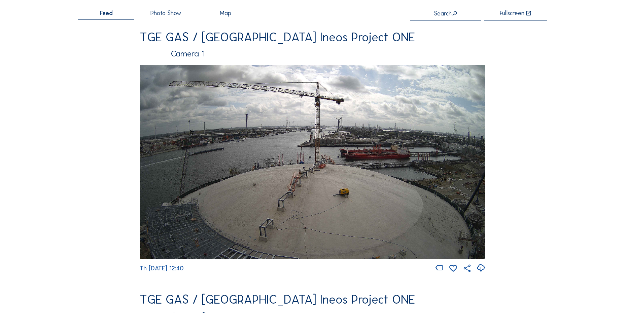
click at [485, 269] on icon at bounding box center [480, 268] width 9 height 11
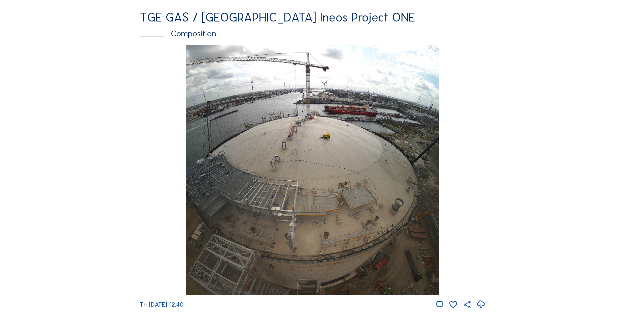
scroll to position [1009, 0]
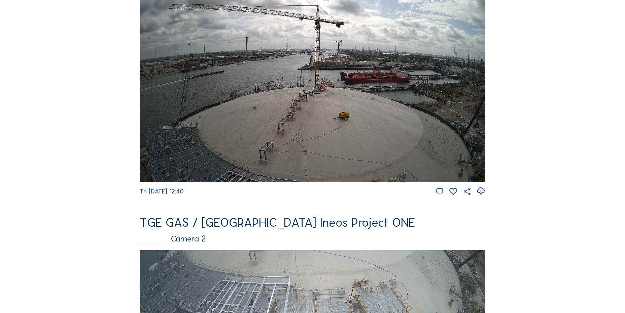
scroll to position [101, 0]
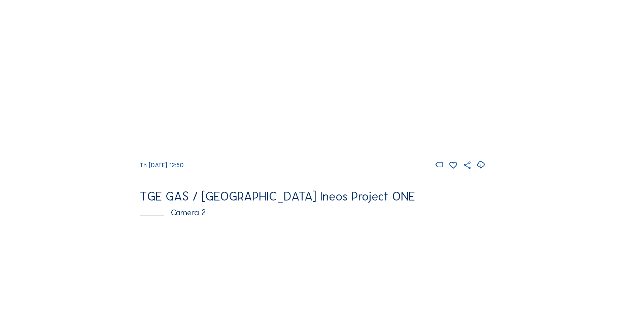
scroll to position [135, 0]
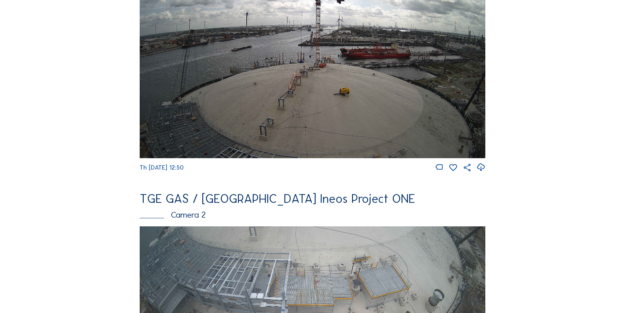
click at [485, 172] on icon at bounding box center [480, 167] width 9 height 11
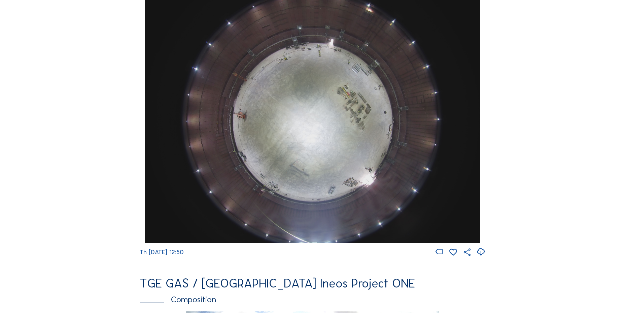
scroll to position [657, 0]
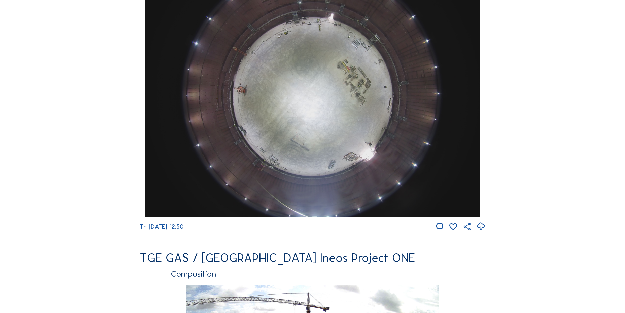
click at [483, 228] on icon at bounding box center [480, 226] width 9 height 11
click at [80, 126] on div "Cameras Timelapses My C-Site Feed Photo Show Map Search Fullscreen TGE GAS / [G…" at bounding box center [312, 94] width 625 height 1503
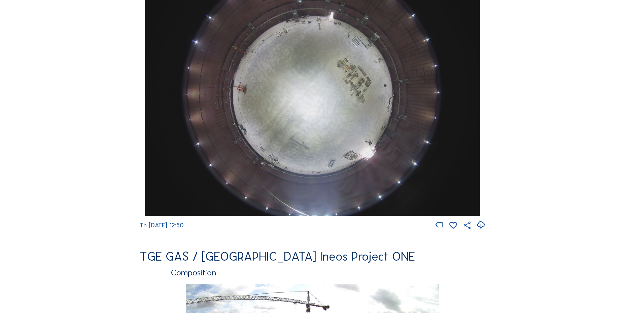
scroll to position [590, 0]
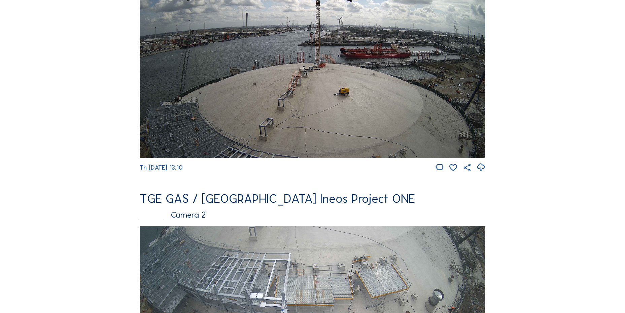
scroll to position [269, 0]
